Goal: Task Accomplishment & Management: Manage account settings

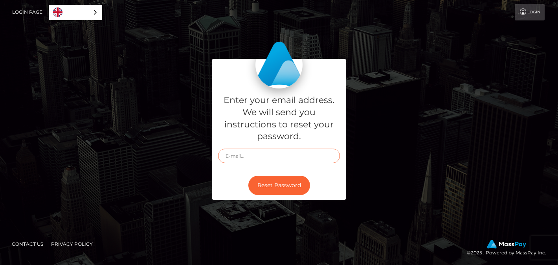
click at [234, 155] on input "text" at bounding box center [279, 155] width 122 height 15
type input "[EMAIL_ADDRESS][DOMAIN_NAME]"
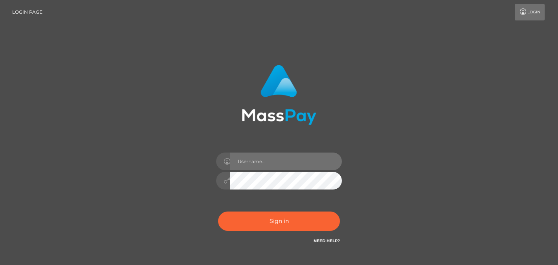
click at [244, 164] on input "text" at bounding box center [286, 161] width 112 height 18
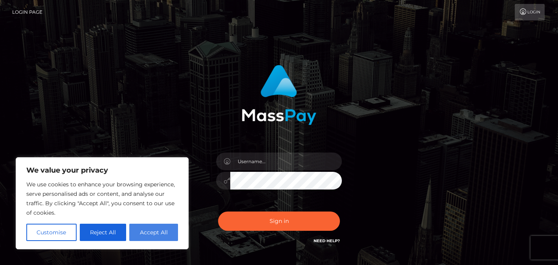
click at [142, 240] on button "Accept All" at bounding box center [153, 231] width 49 height 17
checkbox input "true"
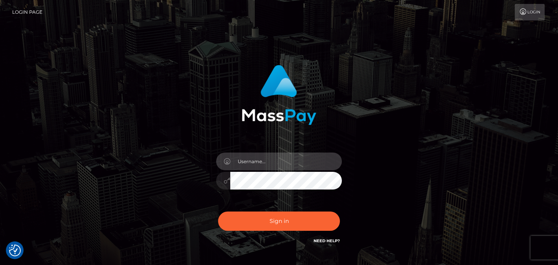
click at [247, 165] on input "text" at bounding box center [286, 161] width 112 height 18
type input "[EMAIL_ADDRESS][DOMAIN_NAME]"
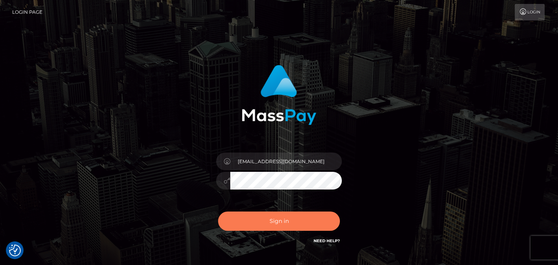
click at [277, 222] on button "Sign in" at bounding box center [279, 220] width 122 height 19
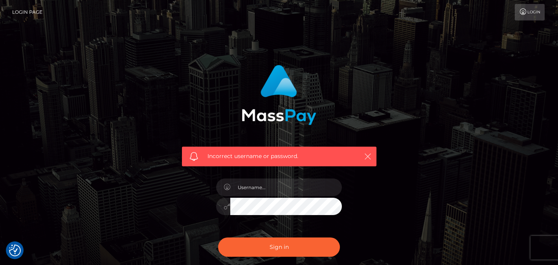
click at [368, 155] on icon "button" at bounding box center [368, 156] width 8 height 8
click at [257, 187] on input "text" at bounding box center [286, 187] width 112 height 18
type input "[EMAIL_ADDRESS][DOMAIN_NAME]"
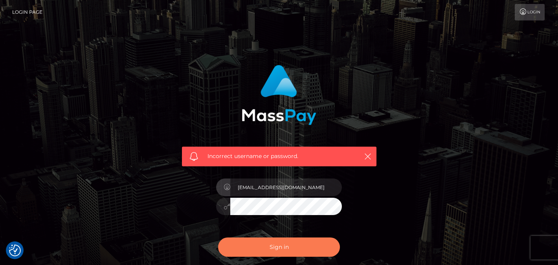
click at [264, 250] on button "Sign in" at bounding box center [279, 246] width 122 height 19
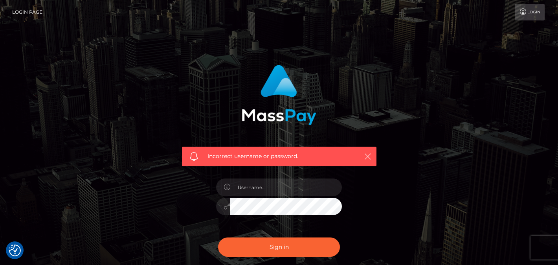
click at [368, 155] on icon "button" at bounding box center [368, 156] width 8 height 8
click at [368, 153] on icon "button" at bounding box center [368, 156] width 8 height 8
click at [372, 150] on div "Incorrect username or password." at bounding box center [279, 156] width 194 height 20
click at [368, 154] on icon "button" at bounding box center [368, 156] width 8 height 8
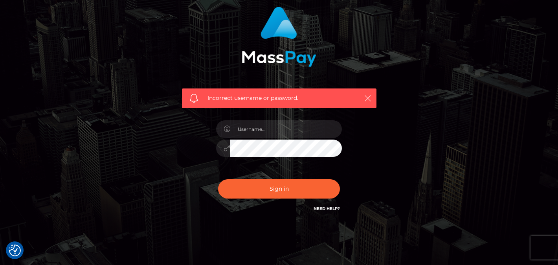
scroll to position [60, 0]
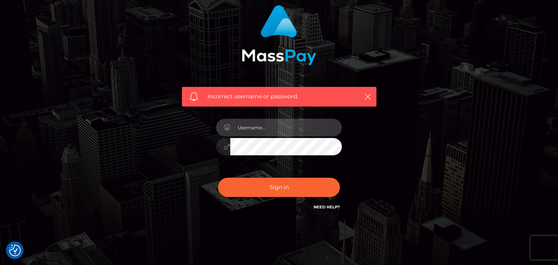
click at [241, 128] on input "text" at bounding box center [286, 128] width 112 height 18
